Goal: Task Accomplishment & Management: Complete application form

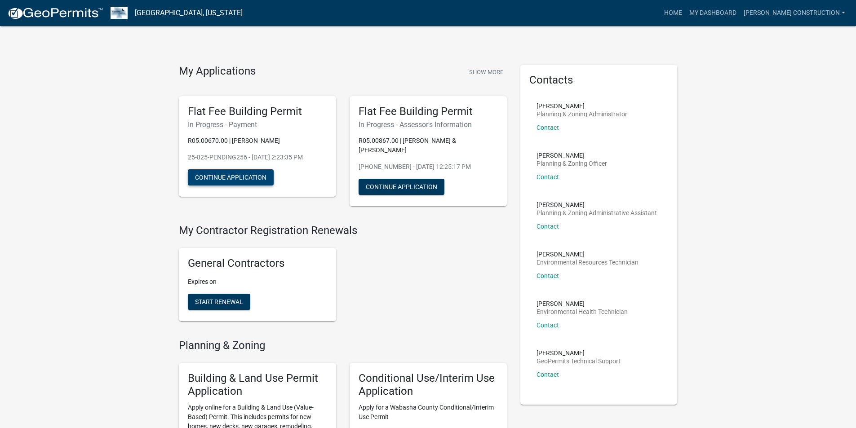
click at [231, 177] on button "Continue Application" at bounding box center [231, 177] width 86 height 16
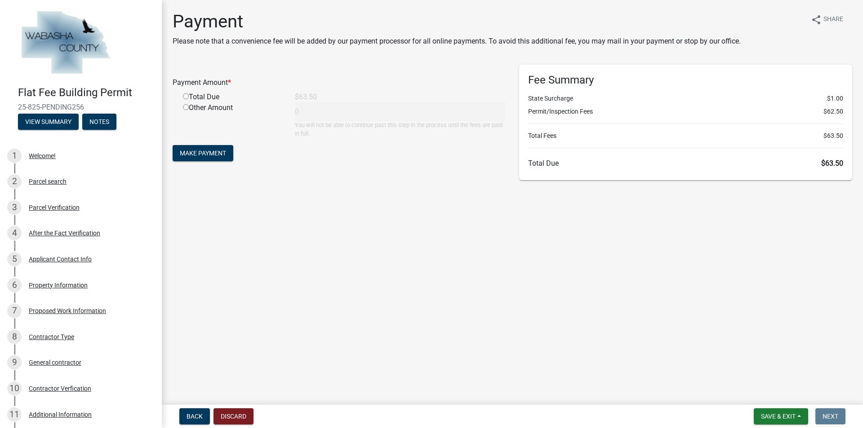
click at [185, 96] on input "radio" at bounding box center [186, 96] width 6 height 6
radio input "true"
type input "63.5"
click at [217, 153] on span "Make Payment" at bounding box center [203, 153] width 46 height 7
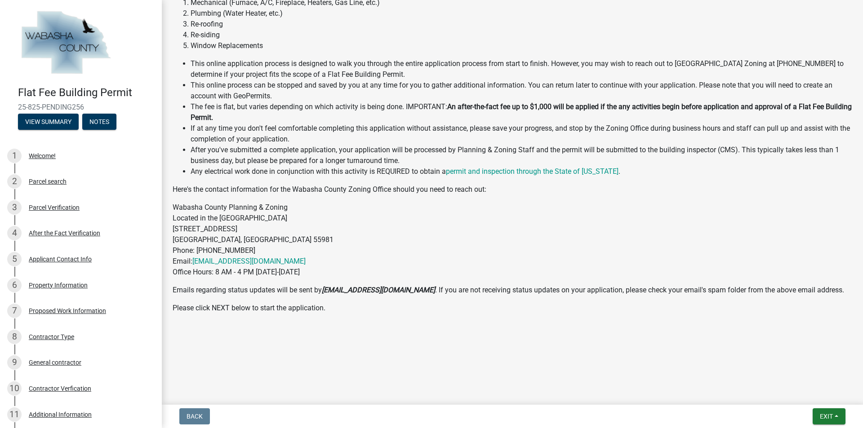
scroll to position [186, 0]
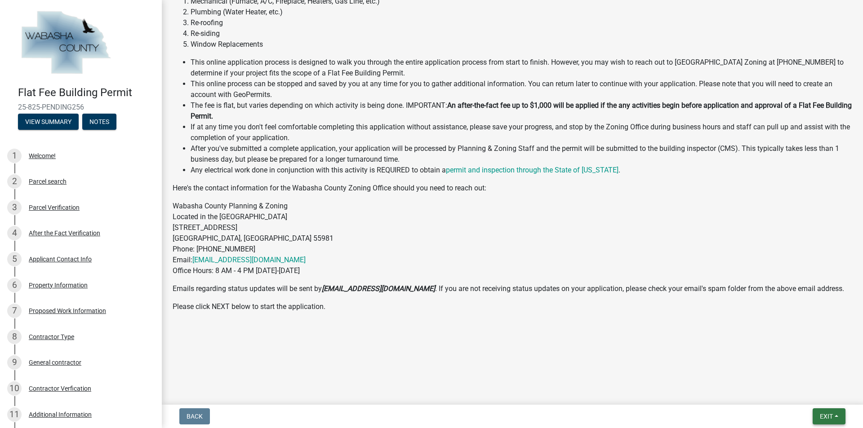
click at [829, 417] on span "Exit" at bounding box center [826, 416] width 13 height 7
click at [804, 393] on button "Save & Exit" at bounding box center [809, 393] width 72 height 22
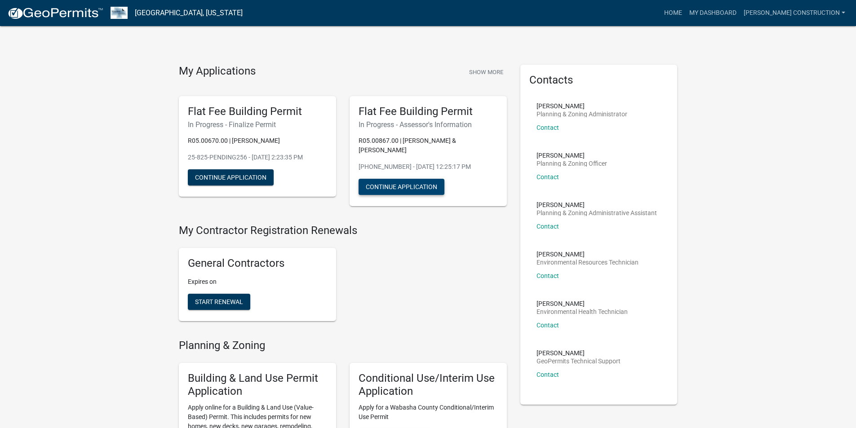
click at [401, 187] on button "Continue Application" at bounding box center [402, 187] width 86 height 16
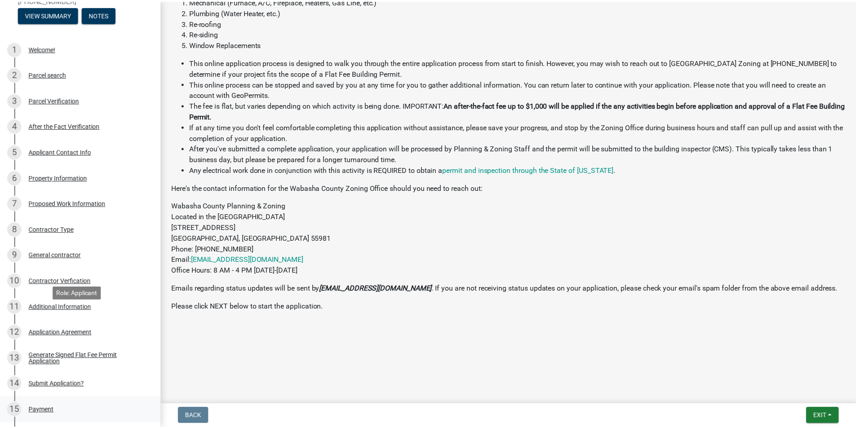
scroll to position [232, 0]
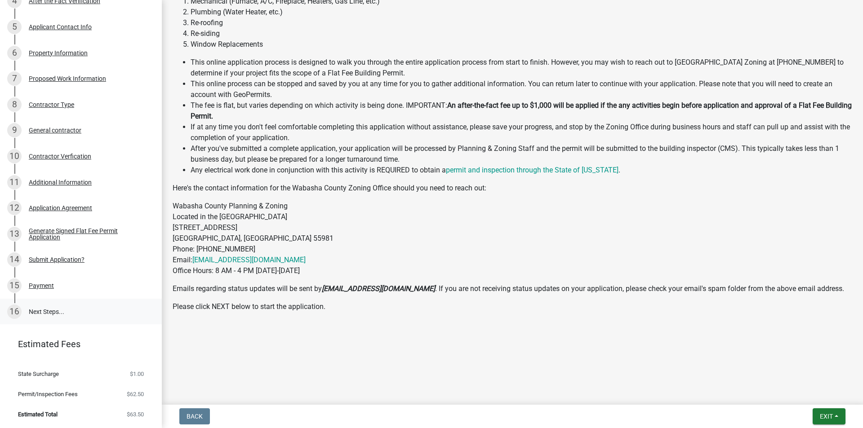
click at [49, 312] on link "16 Next Steps..." at bounding box center [81, 312] width 162 height 26
click at [828, 417] on span "Exit" at bounding box center [826, 416] width 13 height 7
click at [808, 394] on button "Save & Exit" at bounding box center [809, 393] width 72 height 22
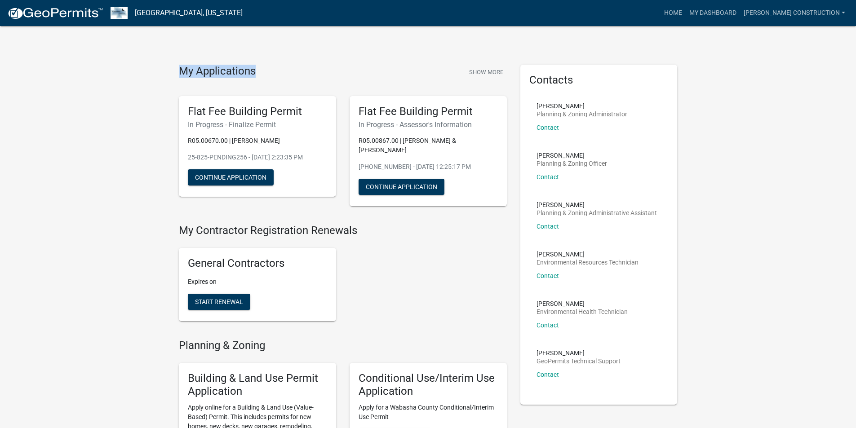
drag, startPoint x: 261, startPoint y: 71, endPoint x: 174, endPoint y: 73, distance: 86.8
click at [174, 73] on div "My Applications Show More Flat Fee Building Permit In Progress - Finalize Permi…" at bounding box center [343, 139] width 342 height 149
click at [710, 12] on link "My Dashboard" at bounding box center [713, 12] width 54 height 17
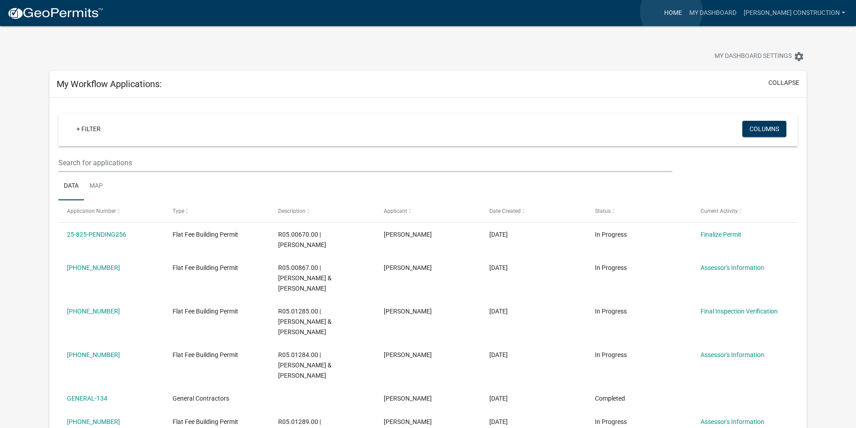
click at [671, 11] on link "Home" at bounding box center [673, 12] width 25 height 17
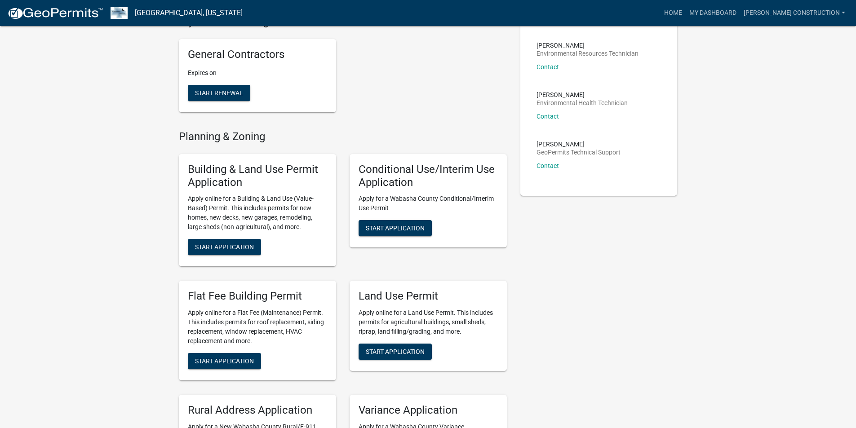
scroll to position [225, 0]
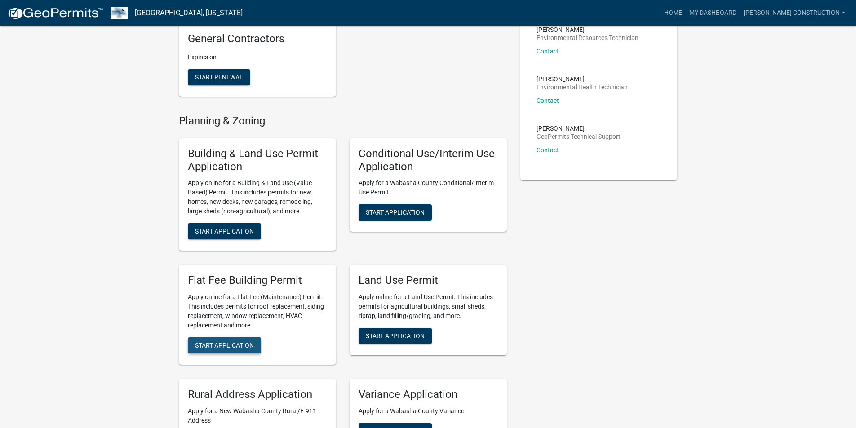
click at [243, 346] on span "Start Application" at bounding box center [224, 345] width 59 height 7
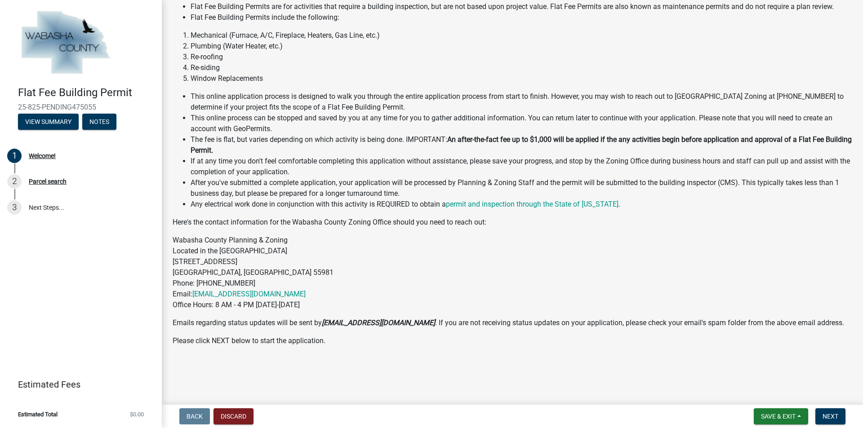
scroll to position [90, 0]
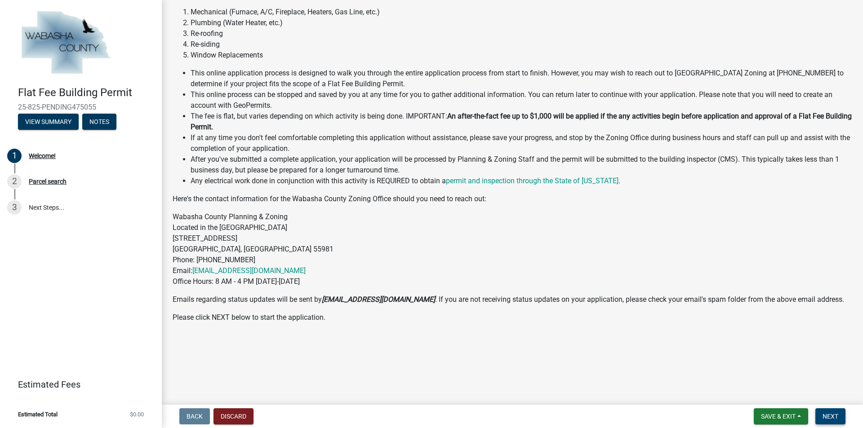
click at [834, 418] on span "Next" at bounding box center [830, 416] width 16 height 7
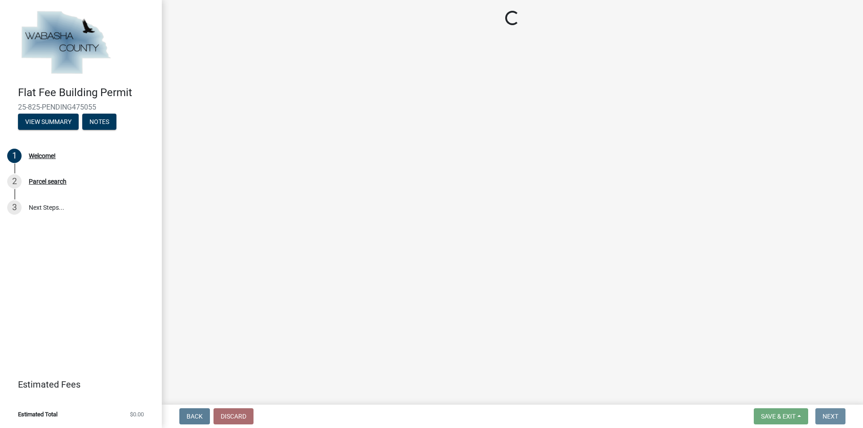
scroll to position [0, 0]
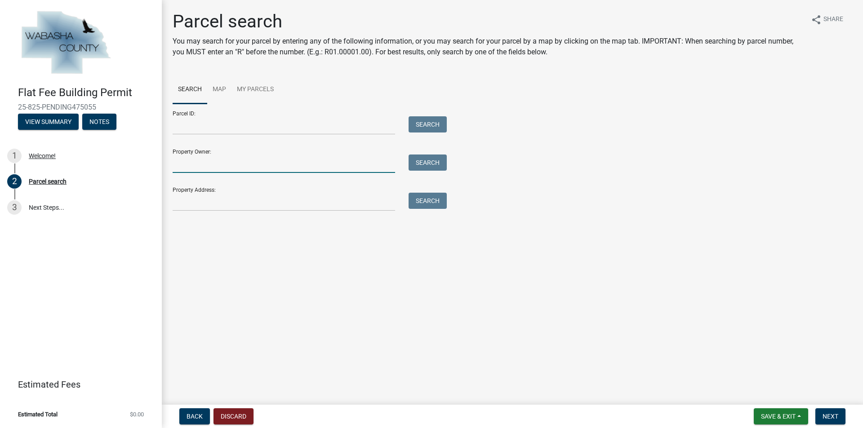
click at [187, 165] on input "Property Owner:" at bounding box center [284, 164] width 222 height 18
type input "Ward Passe"
click at [422, 160] on button "Search" at bounding box center [427, 163] width 38 height 16
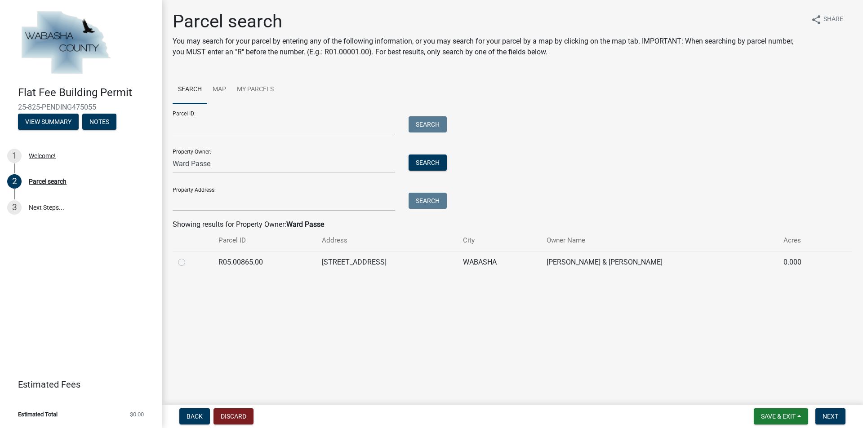
click at [189, 257] on label at bounding box center [189, 257] width 0 height 0
click at [189, 261] on input "radio" at bounding box center [192, 260] width 6 height 6
radio input "true"
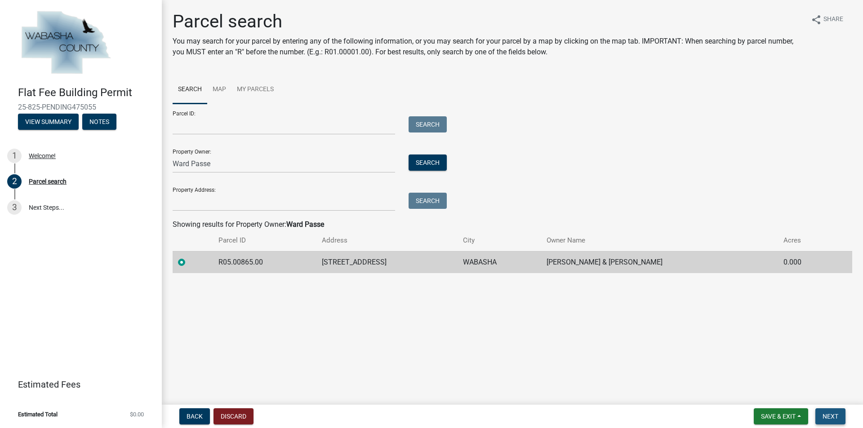
click at [836, 417] on span "Next" at bounding box center [830, 416] width 16 height 7
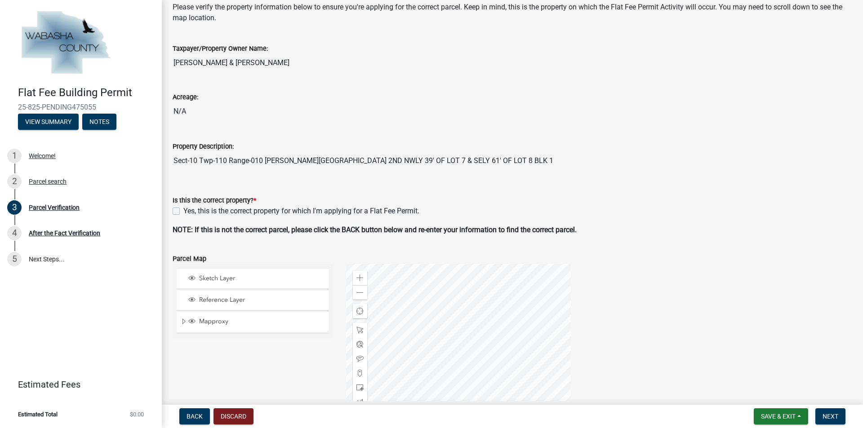
scroll to position [45, 0]
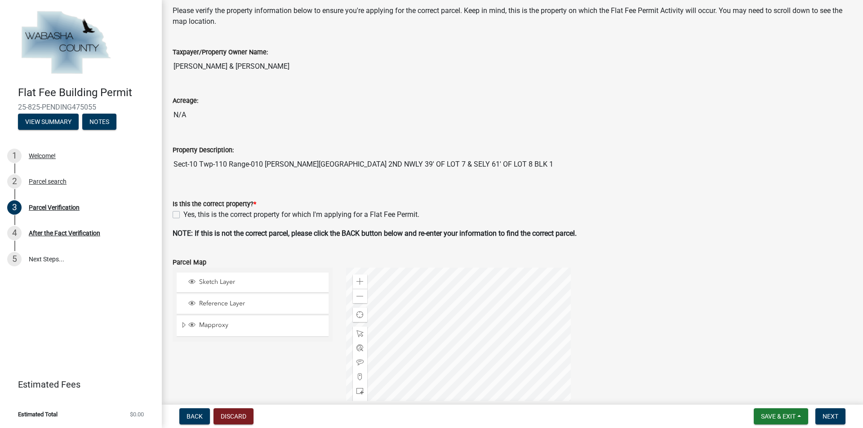
click at [183, 211] on label "Yes, this is the correct property for which I'm applying for a Flat Fee Permit." at bounding box center [301, 214] width 236 height 11
click at [183, 211] on input "Yes, this is the correct property for which I'm applying for a Flat Fee Permit." at bounding box center [186, 212] width 6 height 6
checkbox input "true"
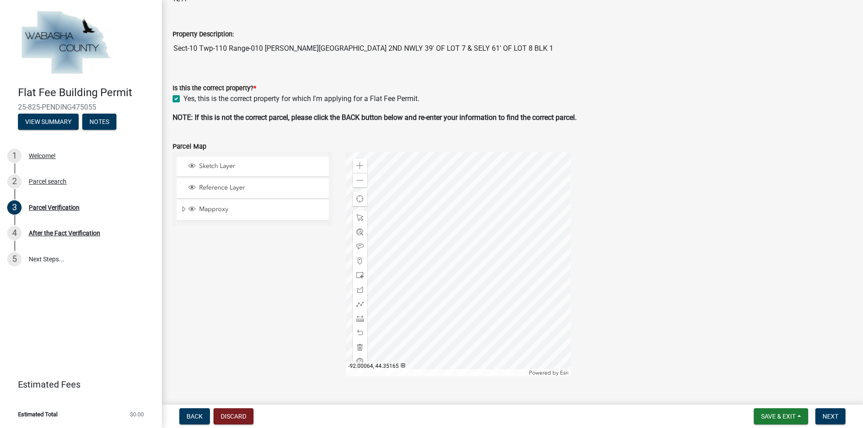
scroll to position [254, 0]
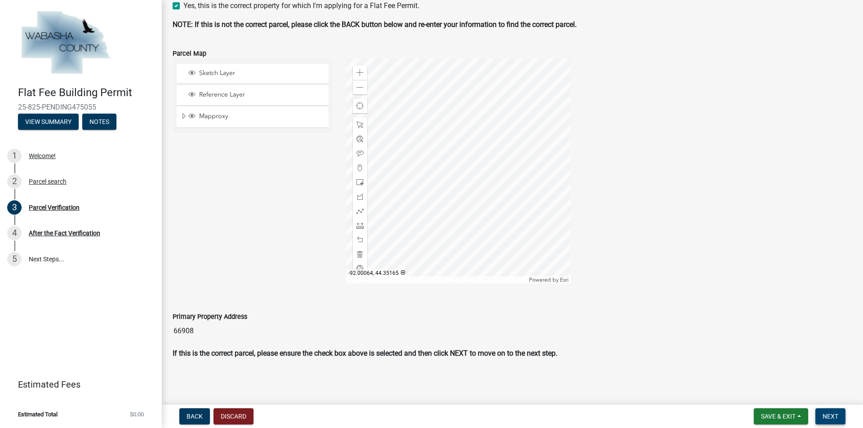
click at [830, 417] on span "Next" at bounding box center [830, 416] width 16 height 7
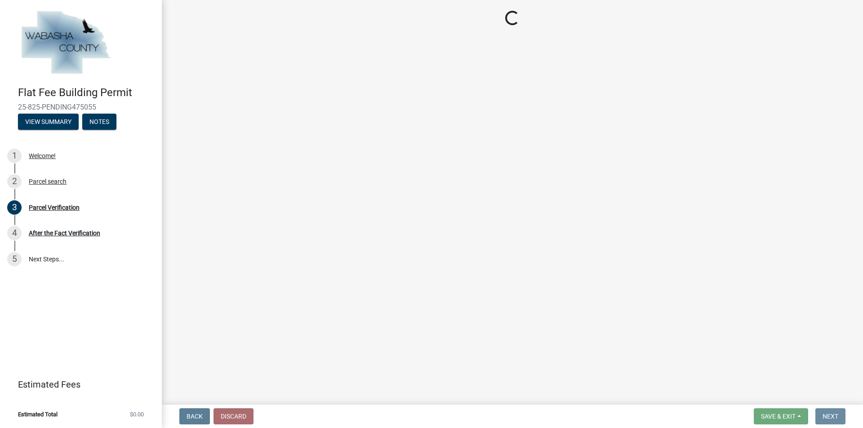
scroll to position [0, 0]
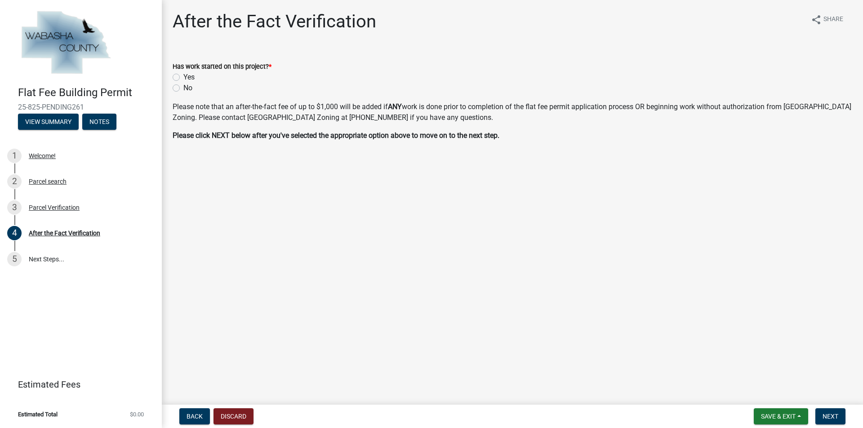
click at [183, 89] on label "No" at bounding box center [187, 88] width 9 height 11
click at [183, 89] on input "No" at bounding box center [186, 86] width 6 height 6
radio input "true"
click at [830, 417] on span "Next" at bounding box center [830, 416] width 16 height 7
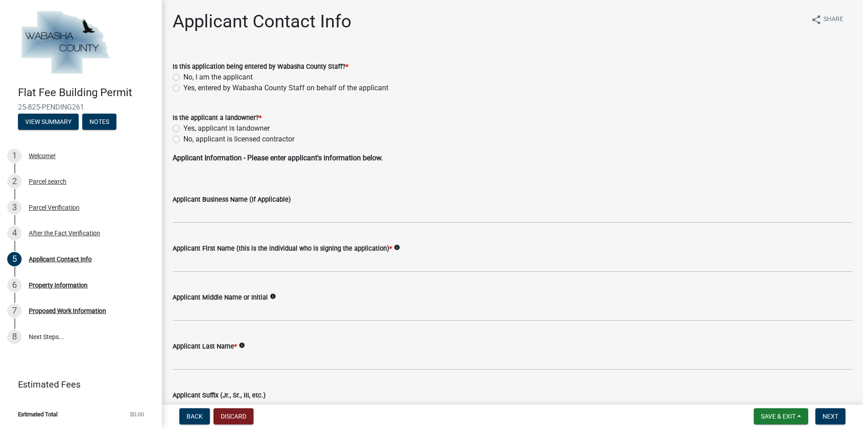
click at [183, 77] on label "No, I am the applicant" at bounding box center [217, 77] width 69 height 11
click at [183, 77] on input "No, I am the applicant" at bounding box center [186, 75] width 6 height 6
radio input "true"
click at [183, 139] on label "No, applicant is licensed contractor" at bounding box center [238, 139] width 111 height 11
click at [183, 139] on input "No, applicant is licensed contractor" at bounding box center [186, 137] width 6 height 6
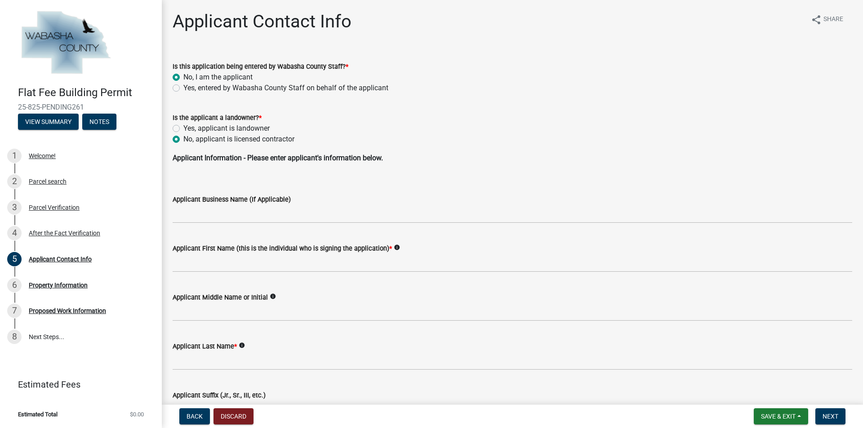
radio input "true"
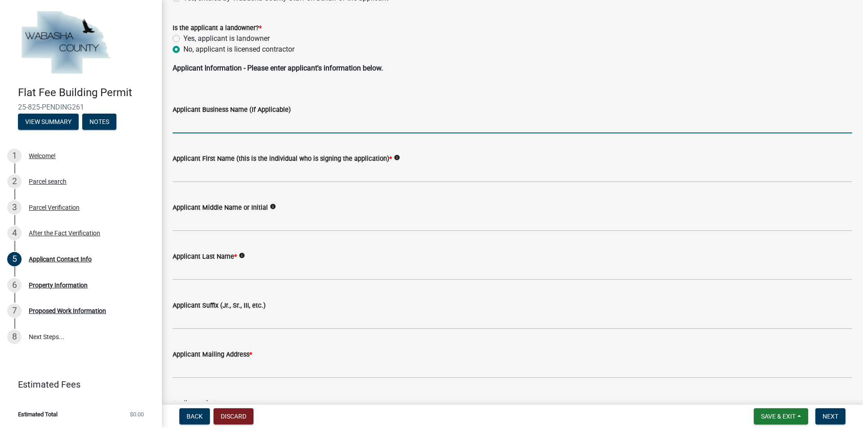
click at [183, 122] on input "Applicant Business Name (If Applicable)" at bounding box center [512, 124] width 679 height 18
type input "[PERSON_NAME] Construction"
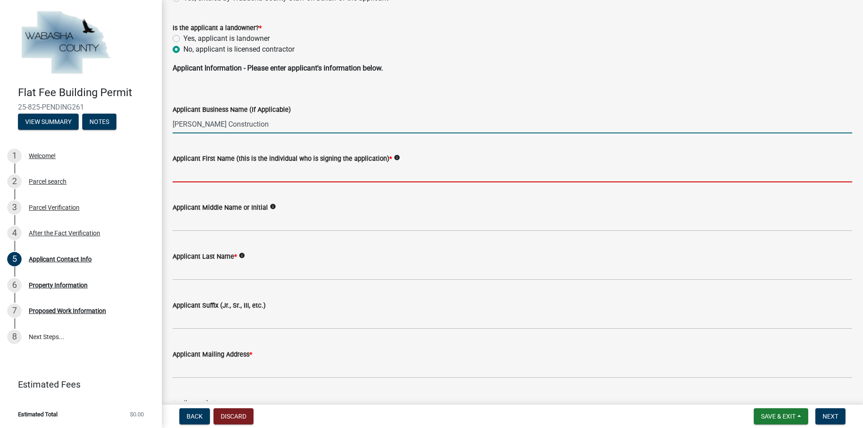
click at [211, 169] on input "Applicant First Name (this is the individual who is signing the application) *" at bounding box center [512, 173] width 679 height 18
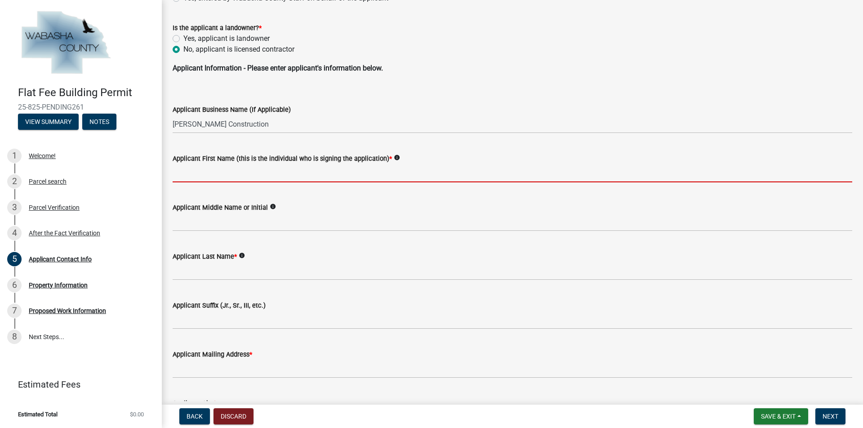
type input "Joe"
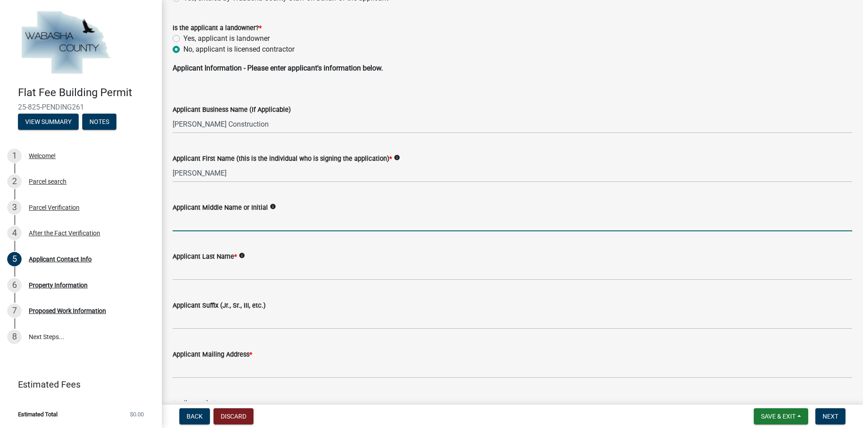
click at [204, 218] on input "Applicant Middle Name or Initial" at bounding box center [512, 222] width 679 height 18
type input "W"
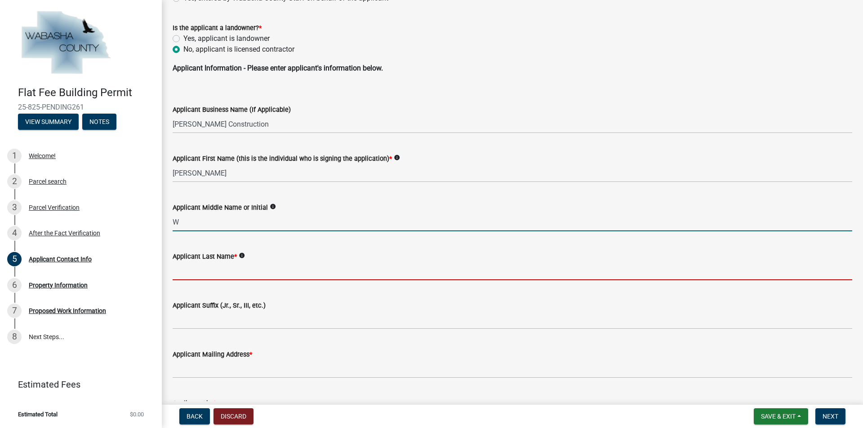
drag, startPoint x: 191, startPoint y: 269, endPoint x: 194, endPoint y: 272, distance: 4.8
click at [191, 269] on input "Applicant Last Name *" at bounding box center [512, 271] width 679 height 18
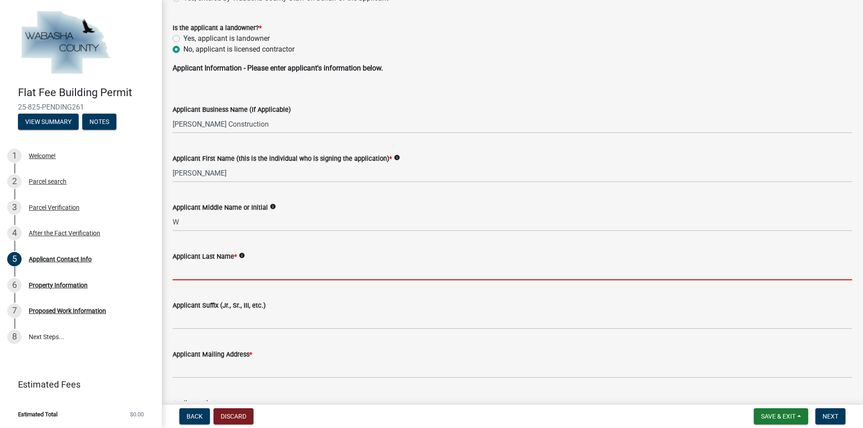
type input "Fitch"
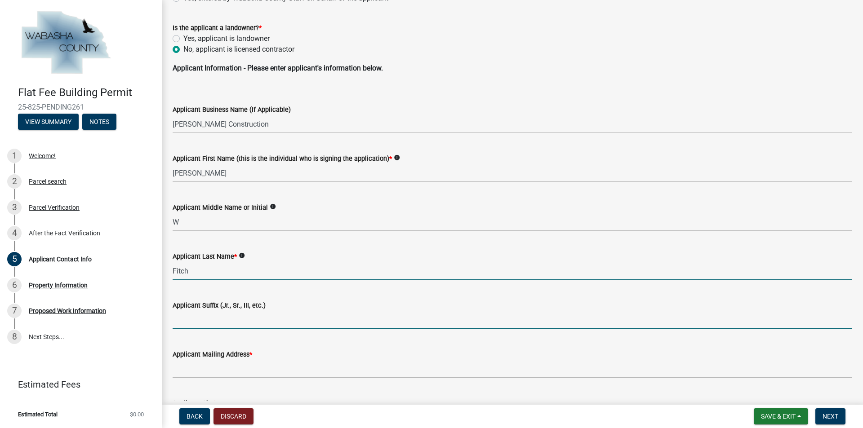
click at [191, 324] on input "Applicant Suffix (Jr., Sr., III, etc.)" at bounding box center [512, 320] width 679 height 18
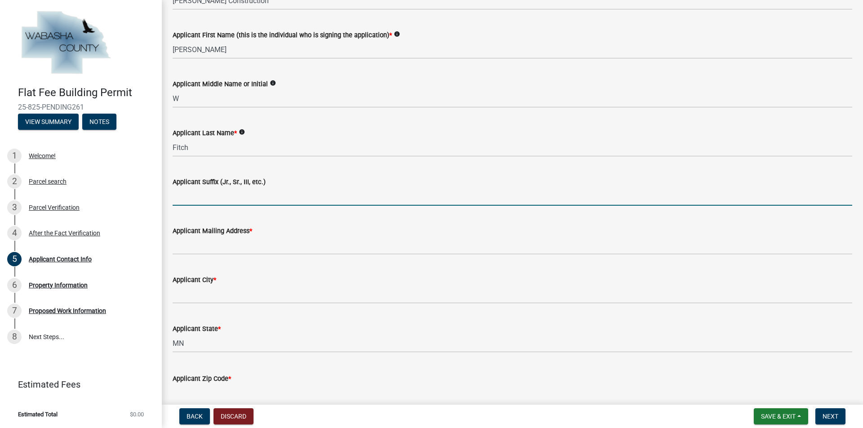
scroll to position [315, 0]
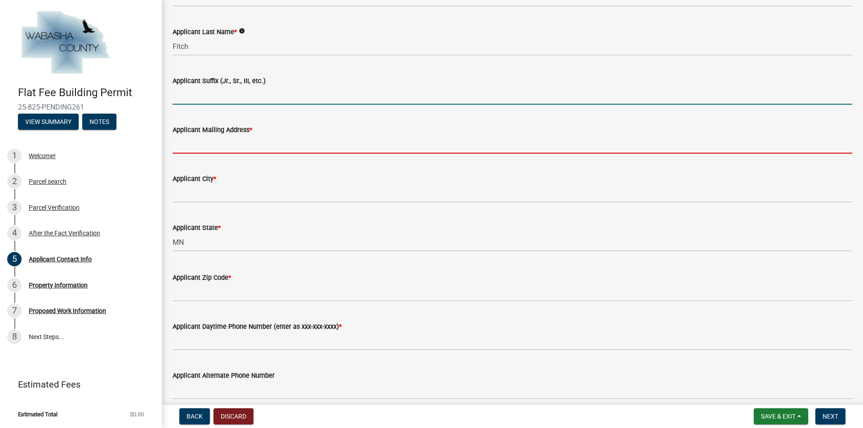
click at [191, 148] on input "Applicant Mailing Address *" at bounding box center [512, 144] width 679 height 18
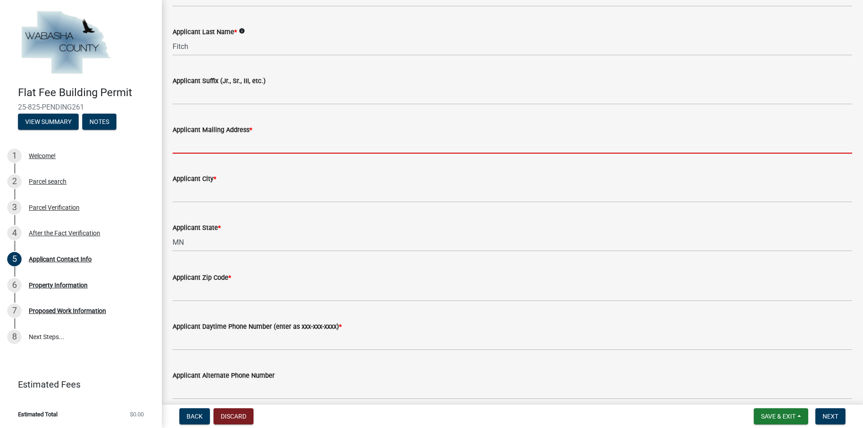
type input "2307 7th St NW"
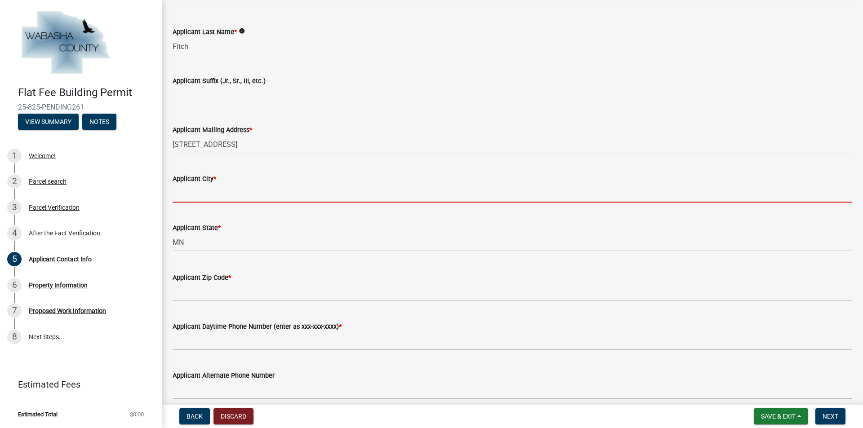
drag, startPoint x: 195, startPoint y: 192, endPoint x: 214, endPoint y: 211, distance: 26.7
click at [196, 194] on input "Applicant City *" at bounding box center [512, 193] width 679 height 18
type input "Rochester"
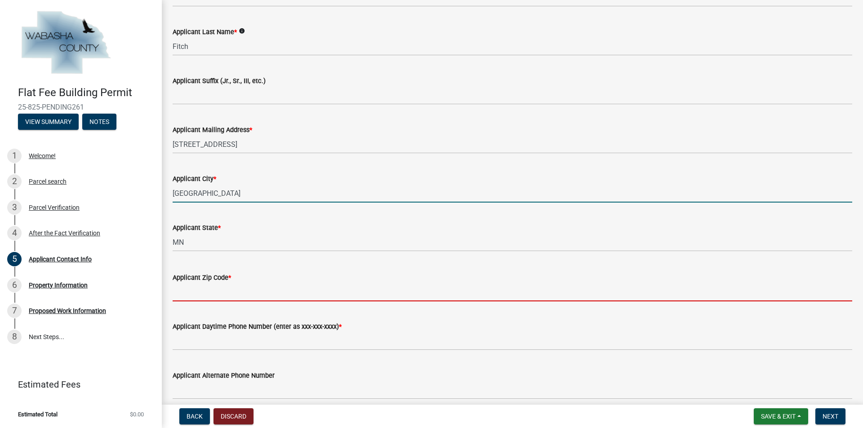
drag, startPoint x: 205, startPoint y: 290, endPoint x: 208, endPoint y: 298, distance: 8.8
click at [205, 291] on input "Applicant Zip Code *" at bounding box center [512, 292] width 679 height 18
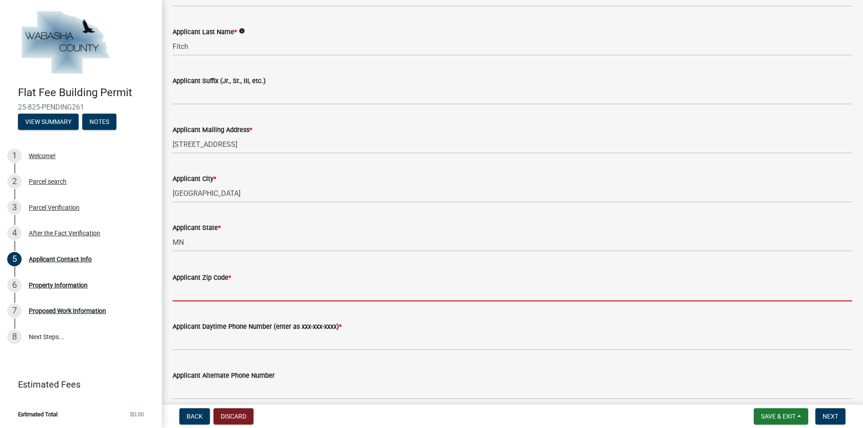
type input "55901"
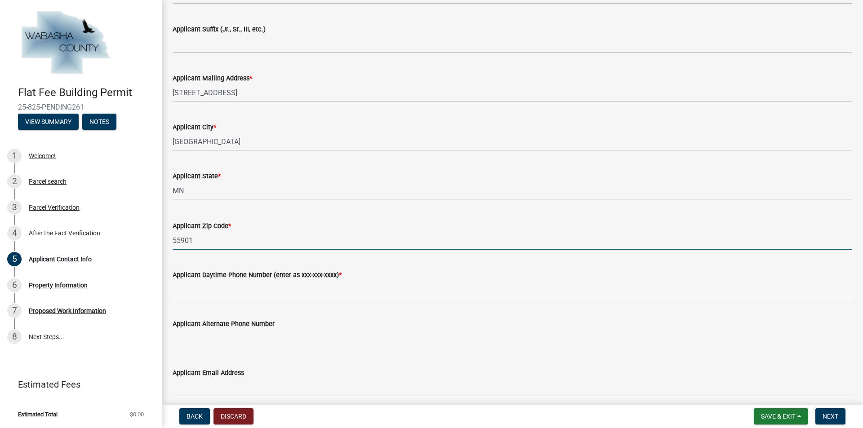
scroll to position [422, 0]
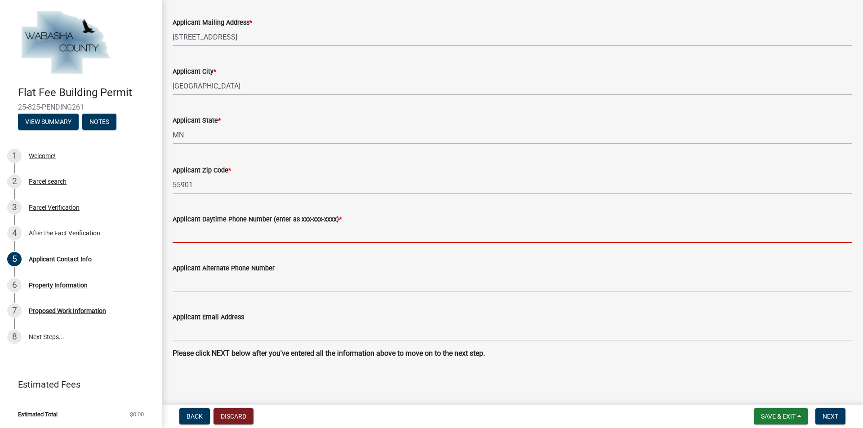
drag, startPoint x: 189, startPoint y: 231, endPoint x: 195, endPoint y: 235, distance: 8.1
click at [189, 231] on input "Applicant Daytime Phone Number (enter as xxx-xxx-xxxx) *" at bounding box center [512, 234] width 679 height 18
type input "507-208-4501"
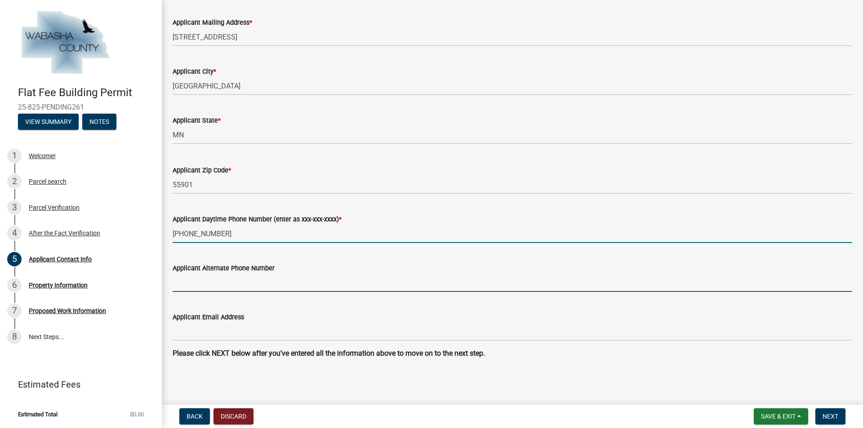
click at [199, 284] on input "Applicant Alternate Phone Number" at bounding box center [512, 283] width 679 height 18
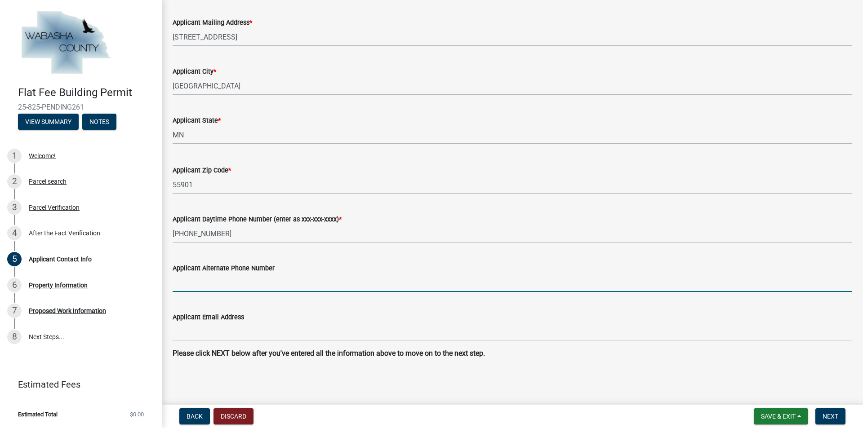
type input "507-517-8605"
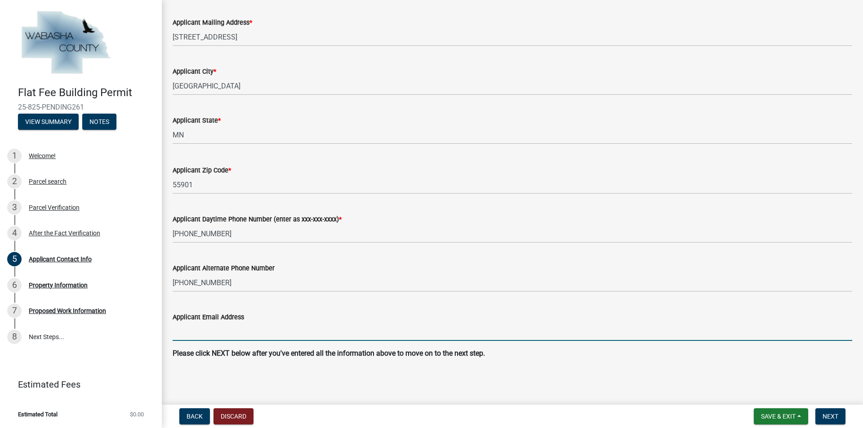
drag, startPoint x: 191, startPoint y: 334, endPoint x: 196, endPoint y: 335, distance: 5.0
click at [192, 335] on input "Applicant Email Address" at bounding box center [512, 332] width 679 height 18
type input "joe@stevegentryconstruction.com"
click at [832, 416] on span "Next" at bounding box center [830, 416] width 16 height 7
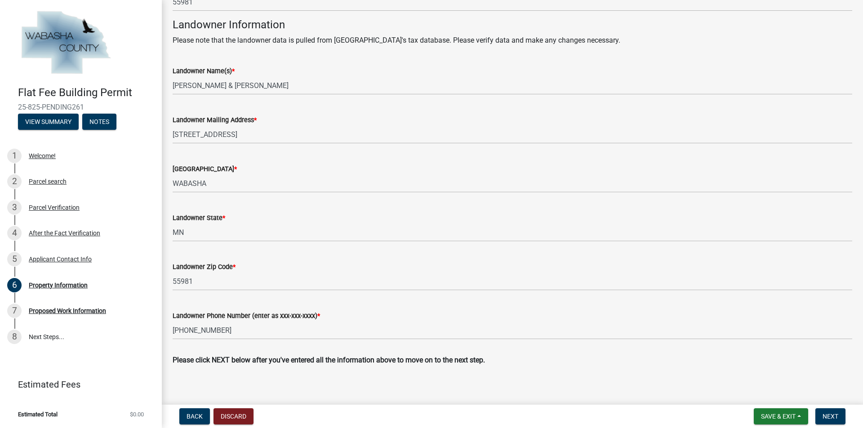
scroll to position [292, 0]
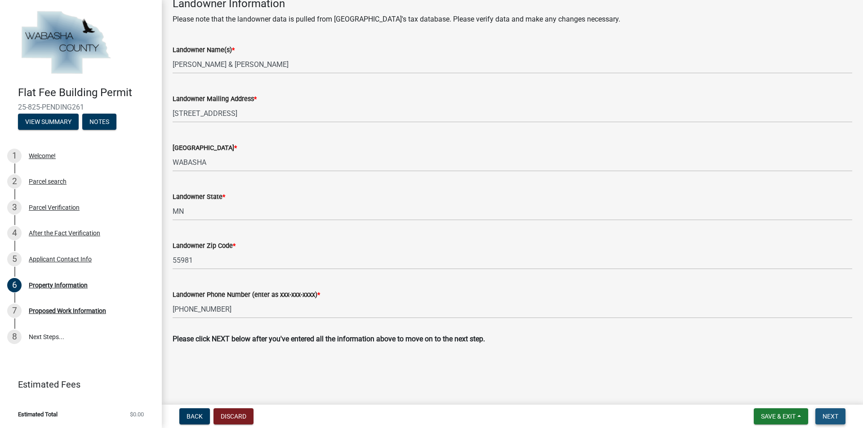
click at [835, 417] on span "Next" at bounding box center [830, 416] width 16 height 7
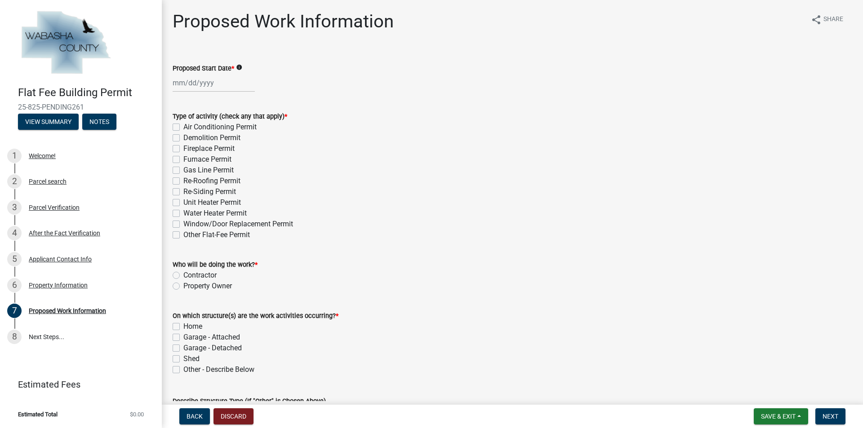
click at [177, 83] on div at bounding box center [214, 83] width 82 height 18
select select "9"
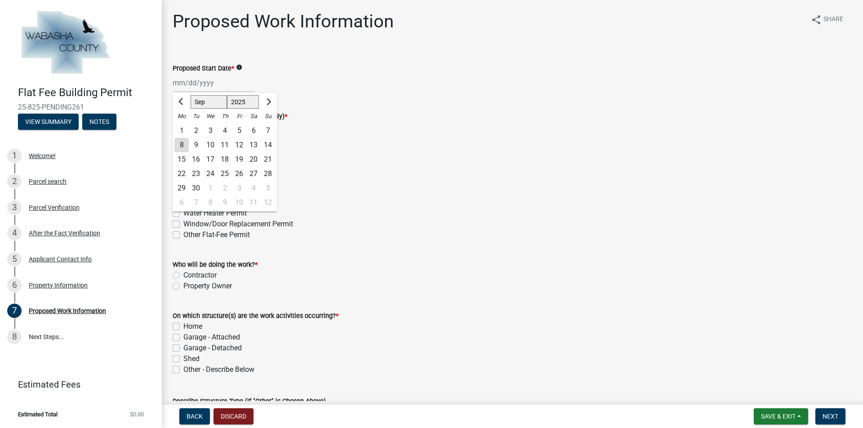
click at [197, 158] on div "16" at bounding box center [196, 159] width 14 height 14
type input "09/16/2025"
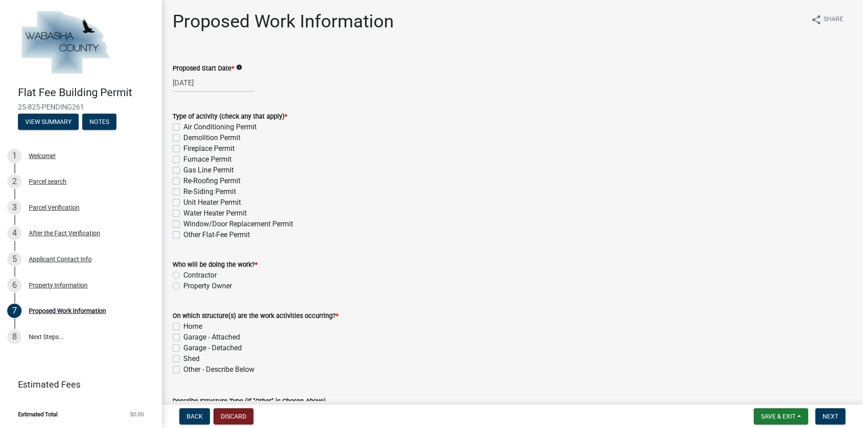
click at [183, 180] on label "Re-Roofing Permit" at bounding box center [211, 181] width 57 height 11
click at [183, 180] on input "Re-Roofing Permit" at bounding box center [186, 179] width 6 height 6
checkbox input "true"
checkbox input "false"
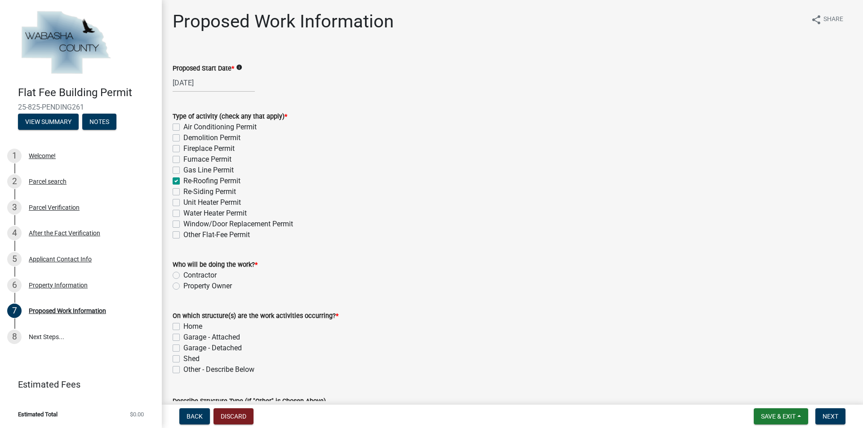
checkbox input "false"
checkbox input "true"
checkbox input "false"
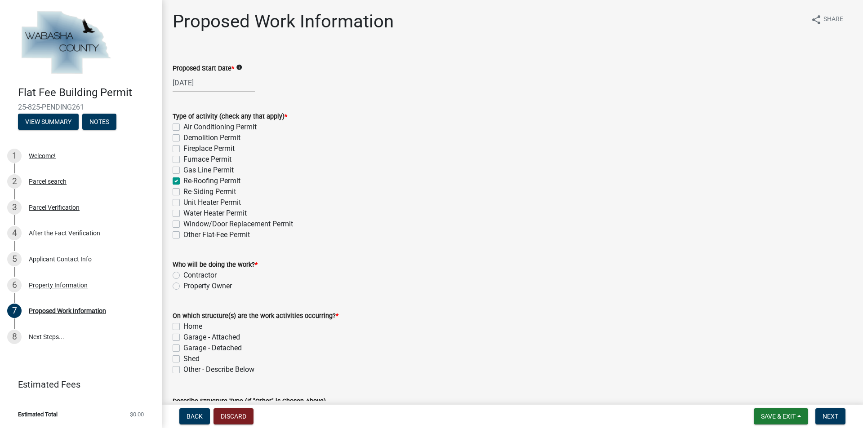
checkbox input "false"
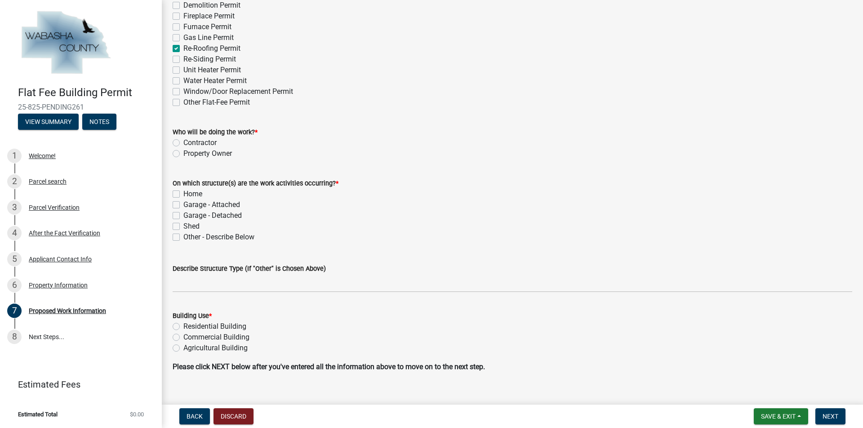
scroll to position [135, 0]
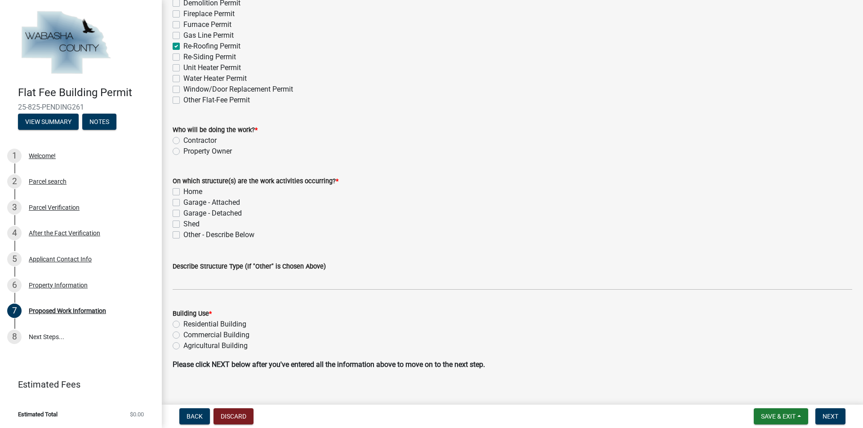
click at [183, 139] on label "Contractor" at bounding box center [199, 140] width 33 height 11
click at [183, 139] on input "Contractor" at bounding box center [186, 138] width 6 height 6
radio input "true"
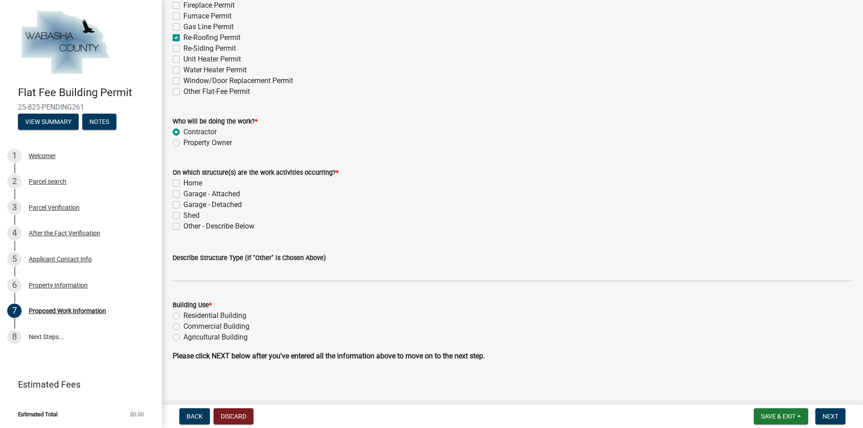
scroll to position [146, 0]
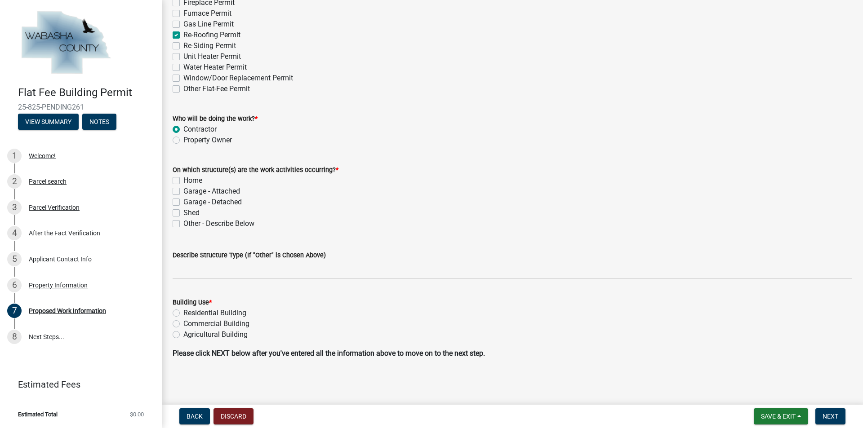
click at [183, 180] on label "Home" at bounding box center [192, 180] width 19 height 11
click at [183, 180] on input "Home" at bounding box center [186, 178] width 6 height 6
checkbox input "true"
checkbox input "false"
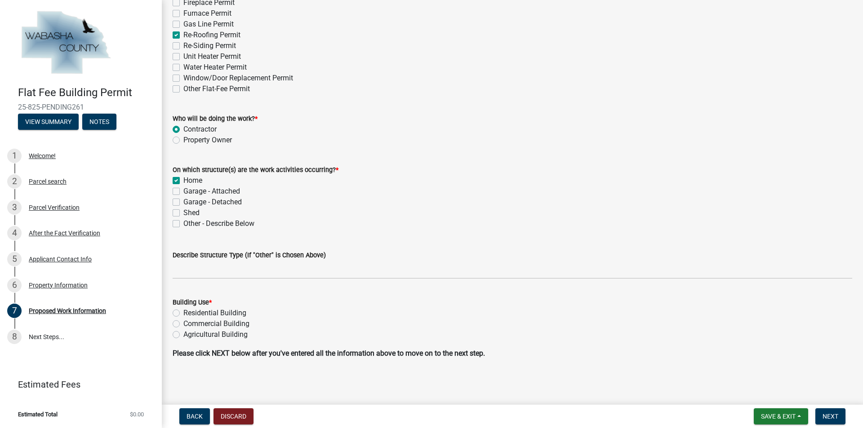
checkbox input "false"
click at [183, 200] on label "Garage - Detached" at bounding box center [212, 202] width 58 height 11
click at [183, 200] on input "Garage - Detached" at bounding box center [186, 200] width 6 height 6
checkbox input "true"
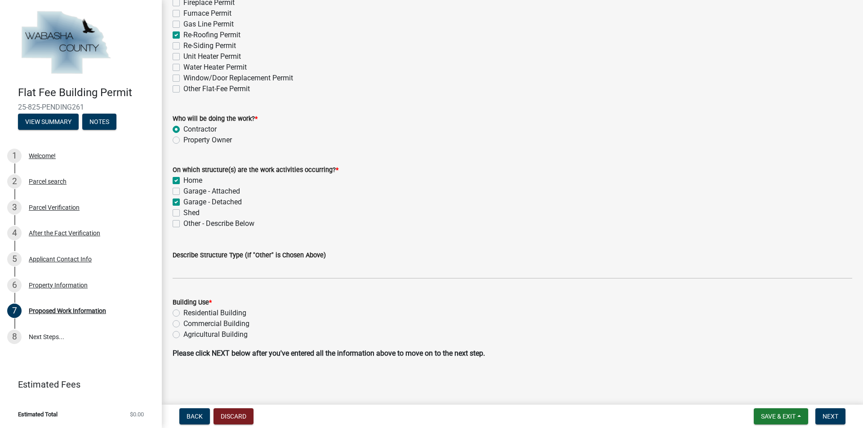
checkbox input "true"
checkbox input "false"
checkbox input "true"
checkbox input "false"
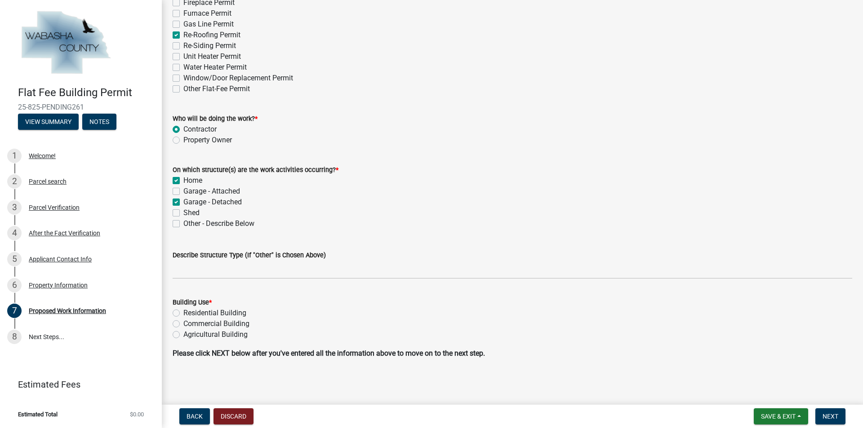
click at [183, 314] on label "Residential Building" at bounding box center [214, 313] width 63 height 11
click at [183, 314] on input "Residential Building" at bounding box center [186, 311] width 6 height 6
radio input "true"
click at [829, 419] on span "Next" at bounding box center [830, 416] width 16 height 7
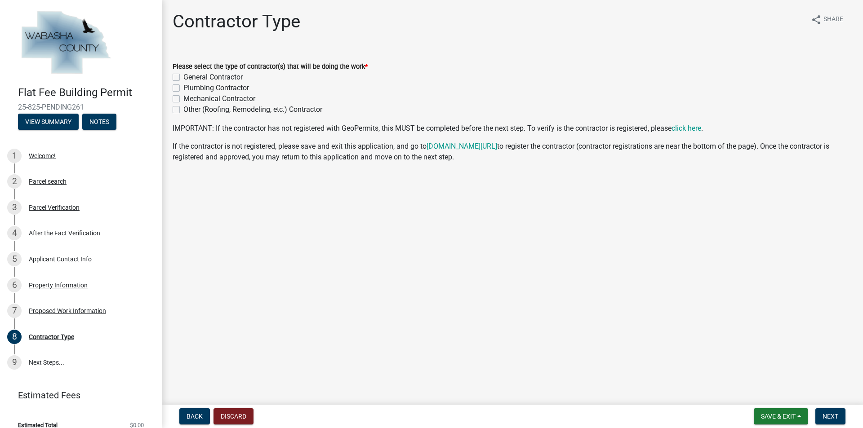
click at [183, 77] on label "General Contractor" at bounding box center [212, 77] width 59 height 11
click at [183, 77] on input "General Contractor" at bounding box center [186, 75] width 6 height 6
checkbox input "true"
checkbox input "false"
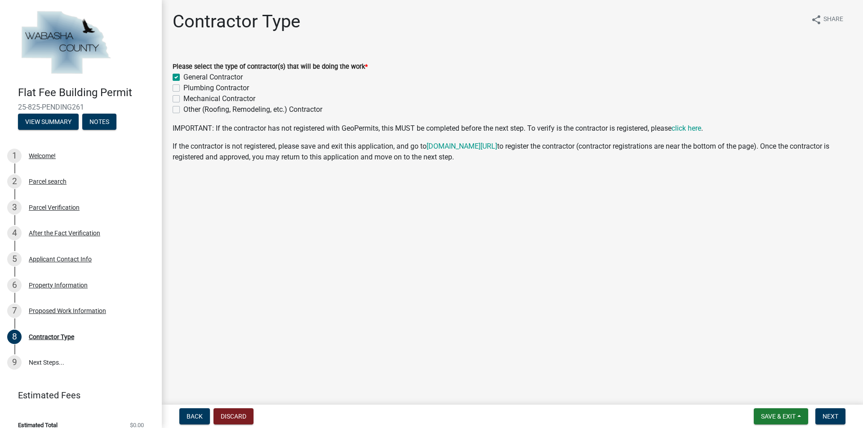
checkbox input "false"
click at [829, 416] on span "Next" at bounding box center [830, 416] width 16 height 7
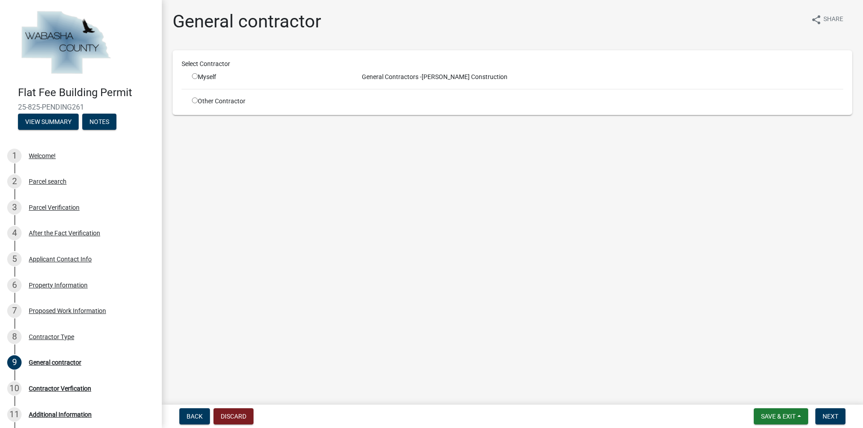
click at [195, 76] on input "radio" at bounding box center [195, 76] width 6 height 6
radio input "true"
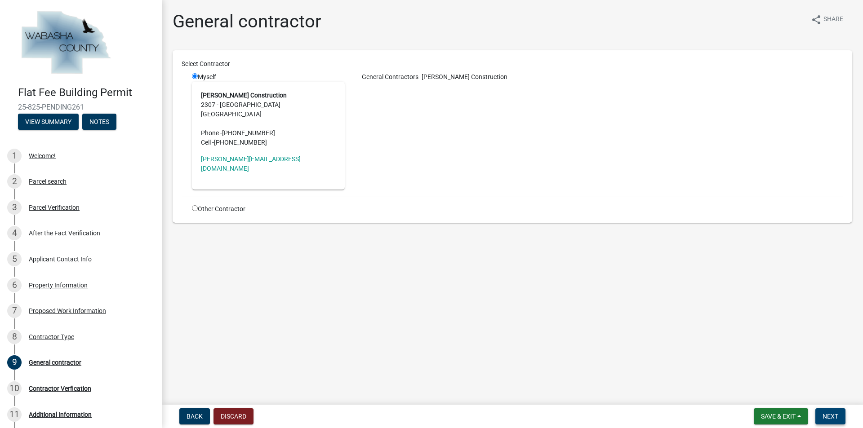
click at [834, 416] on span "Next" at bounding box center [830, 416] width 16 height 7
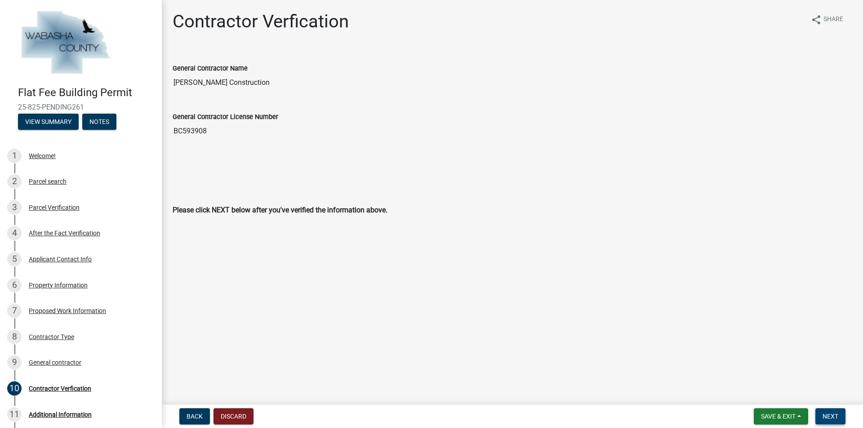
click at [834, 415] on span "Next" at bounding box center [830, 416] width 16 height 7
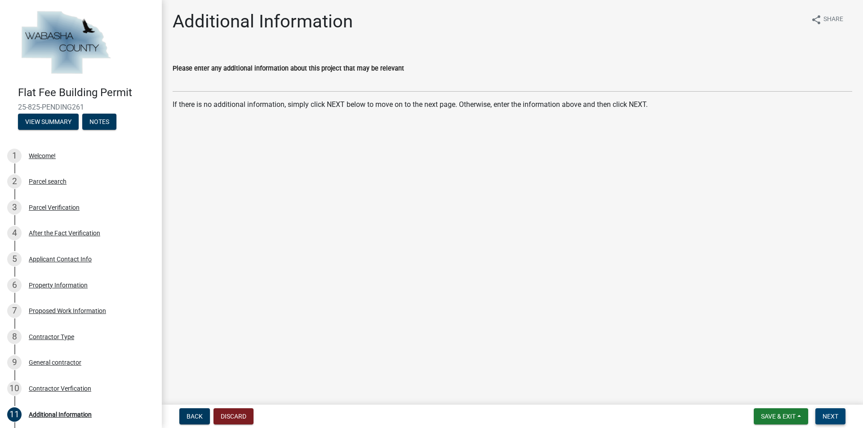
click at [836, 417] on span "Next" at bounding box center [830, 416] width 16 height 7
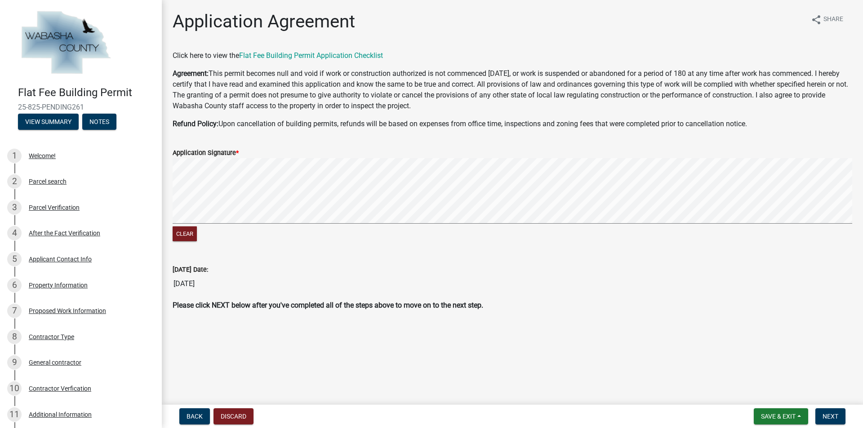
drag, startPoint x: 470, startPoint y: 157, endPoint x: 482, endPoint y: 157, distance: 12.1
click at [482, 157] on div "Application Signature *" at bounding box center [512, 152] width 679 height 11
click at [835, 417] on span "Next" at bounding box center [830, 416] width 16 height 7
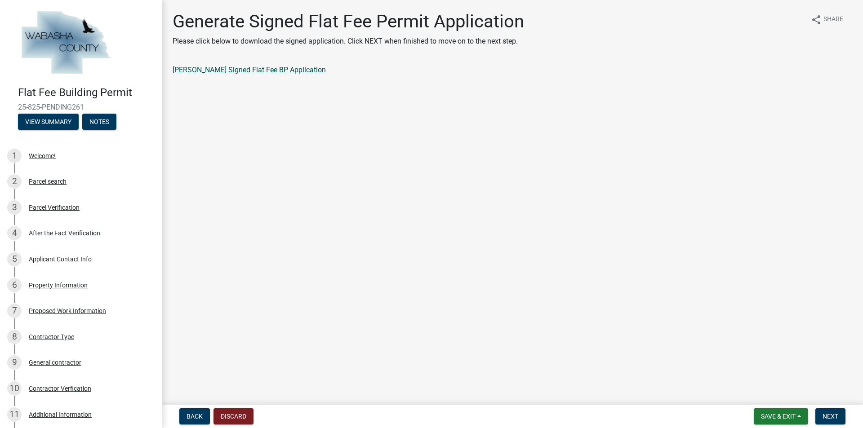
click at [249, 71] on link "Joe W Fitch Signed Flat Fee BP Application" at bounding box center [249, 70] width 153 height 9
click at [833, 416] on span "Next" at bounding box center [830, 416] width 16 height 7
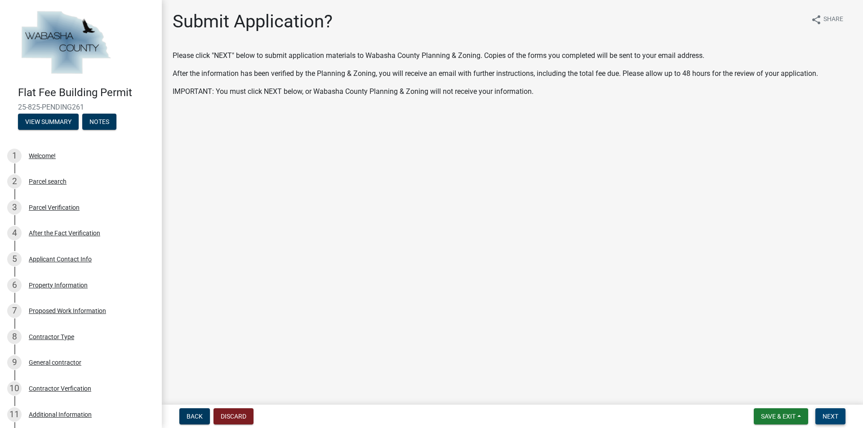
click at [833, 416] on span "Next" at bounding box center [830, 416] width 16 height 7
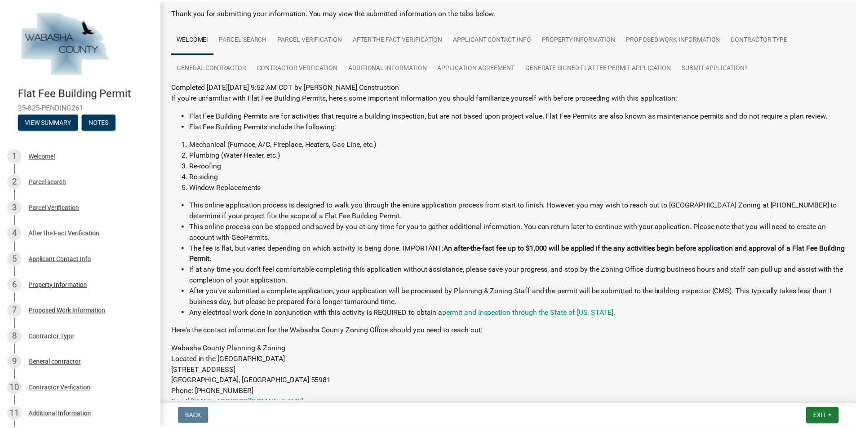
scroll to position [90, 0]
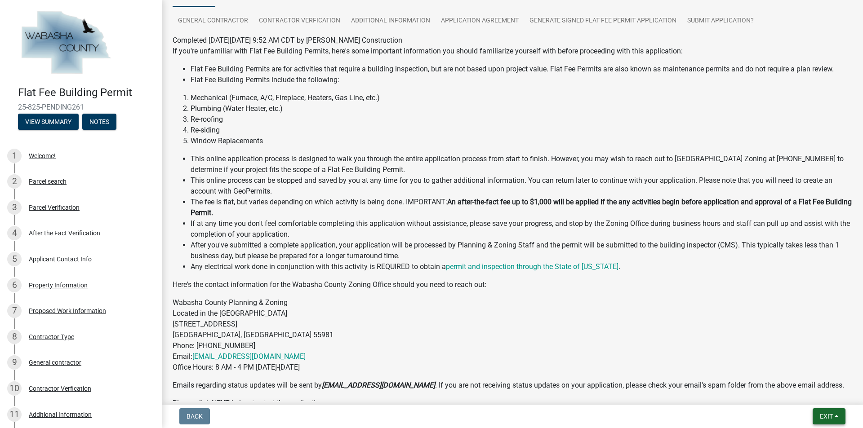
click at [827, 418] on span "Exit" at bounding box center [826, 416] width 13 height 7
click at [810, 393] on button "Save & Exit" at bounding box center [809, 393] width 72 height 22
